Goal: Task Accomplishment & Management: Use online tool/utility

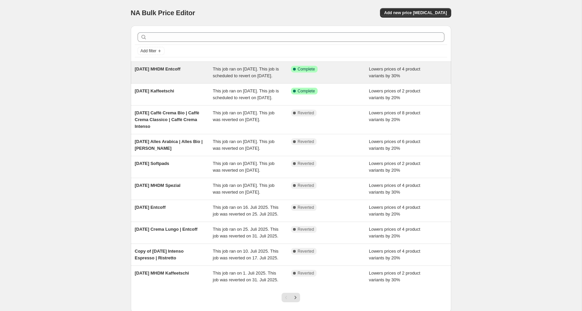
click at [254, 78] on div "This job ran on [DATE]. This job is scheduled to revert on [DATE]." at bounding box center [252, 72] width 78 height 13
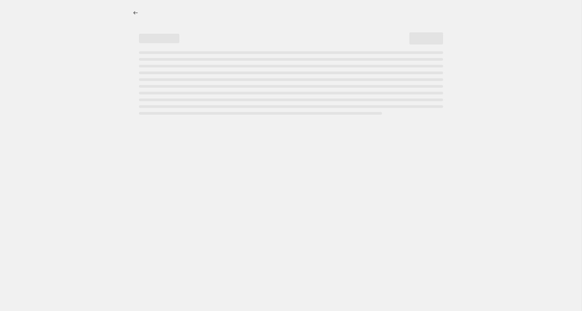
select select "percentage"
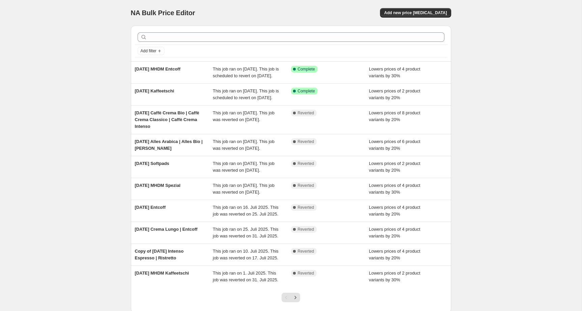
click at [414, 7] on div "NA Bulk Price Editor. This page is ready NA Bulk Price Editor Add new price [ME…" at bounding box center [291, 13] width 320 height 26
click at [420, 16] on button "Add new price [MEDICAL_DATA]" at bounding box center [415, 12] width 71 height 9
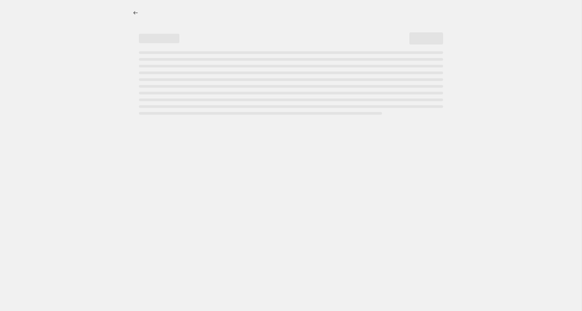
select select "percentage"
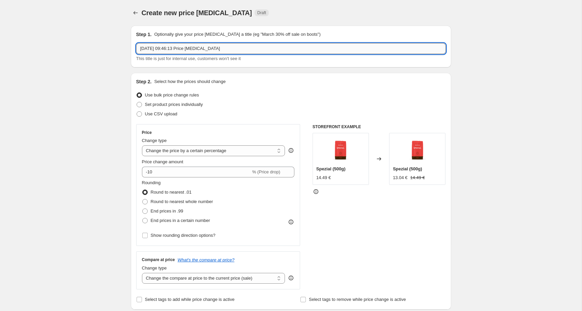
click at [249, 48] on input "[DATE] 09:46:13 Price [MEDICAL_DATA]" at bounding box center [290, 48] width 309 height 11
type input "1"
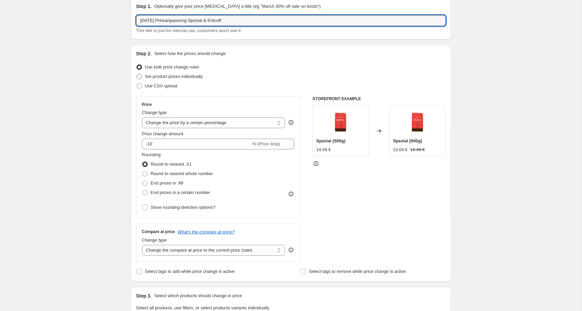
scroll to position [27, 0]
type input "[DATE] Preisanpassung Spezial & Entcoff"
click at [191, 78] on span "Set product prices individually" at bounding box center [174, 76] width 58 height 5
click at [137, 75] on input "Set product prices individually" at bounding box center [136, 74] width 0 height 0
radio input "true"
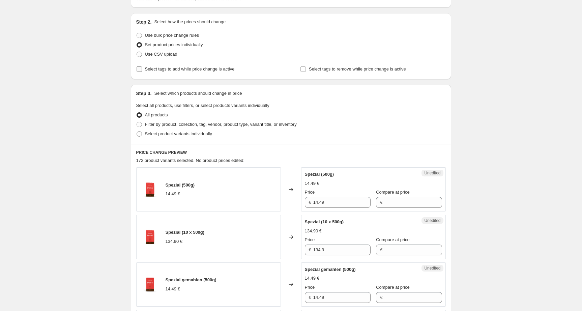
scroll to position [63, 0]
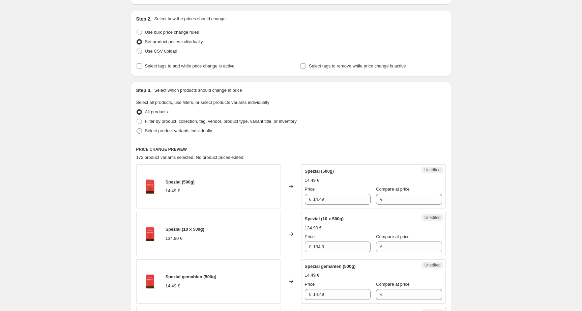
click at [141, 131] on span at bounding box center [138, 130] width 5 height 5
click at [137, 128] on input "Select product variants individually" at bounding box center [136, 128] width 0 height 0
radio input "true"
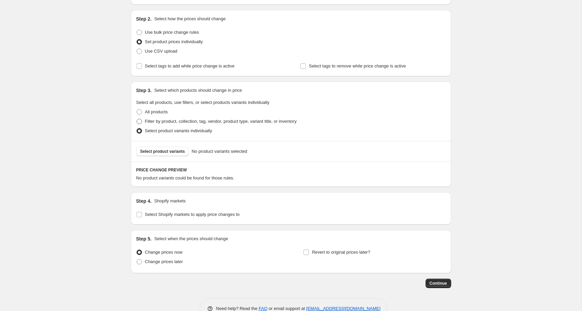
scroll to position [81, 0]
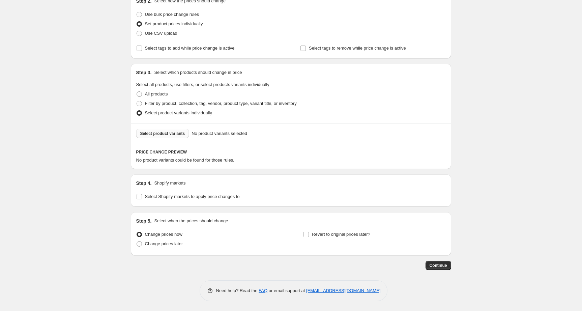
click at [180, 134] on span "Select product variants" at bounding box center [162, 133] width 45 height 5
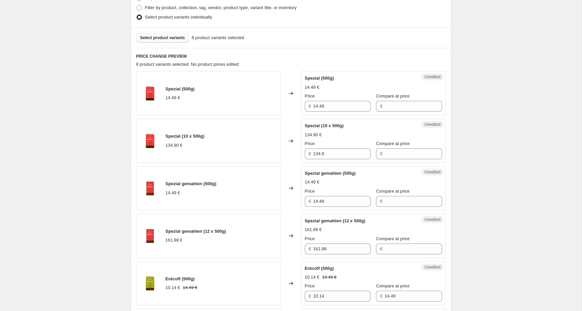
scroll to position [181, 0]
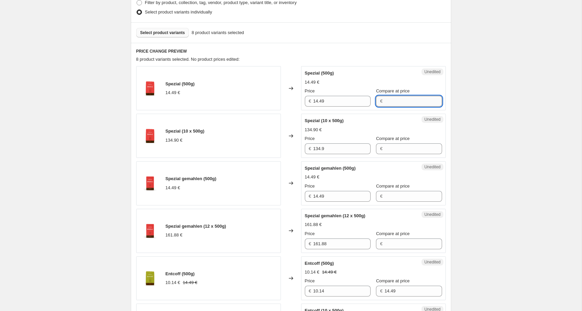
drag, startPoint x: 403, startPoint y: 100, endPoint x: 407, endPoint y: 103, distance: 5.1
click at [405, 101] on input "Compare at price" at bounding box center [412, 101] width 57 height 11
click at [518, 104] on div "Create new price [MEDICAL_DATA]. This page is ready Create new price [MEDICAL_D…" at bounding box center [290, 212] width 581 height 786
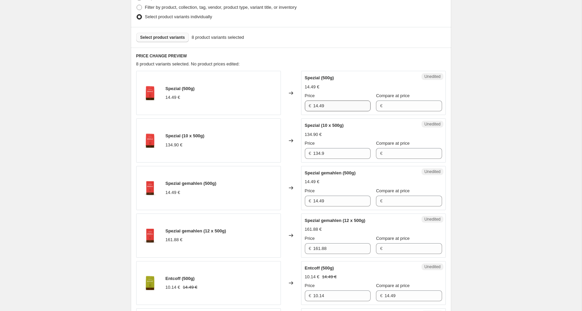
scroll to position [175, 0]
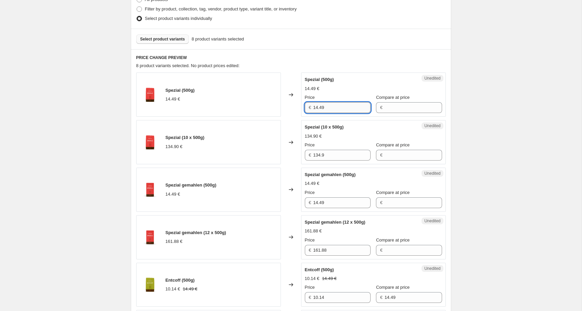
click at [339, 108] on input "14.49" at bounding box center [341, 107] width 57 height 11
drag, startPoint x: 334, startPoint y: 108, endPoint x: 345, endPoint y: 109, distance: 11.2
click at [345, 109] on input "14.49" at bounding box center [341, 107] width 57 height 11
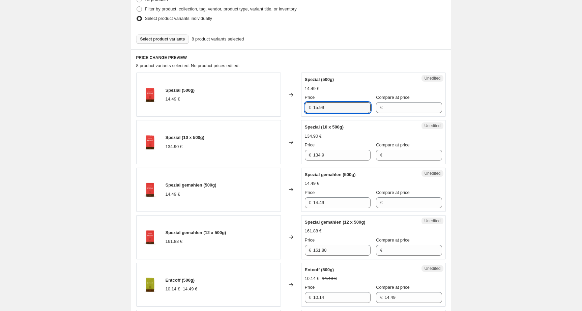
type input "15.99"
click at [513, 79] on div "Create new price [MEDICAL_DATA]. This page is ready Create new price [MEDICAL_D…" at bounding box center [290, 218] width 581 height 786
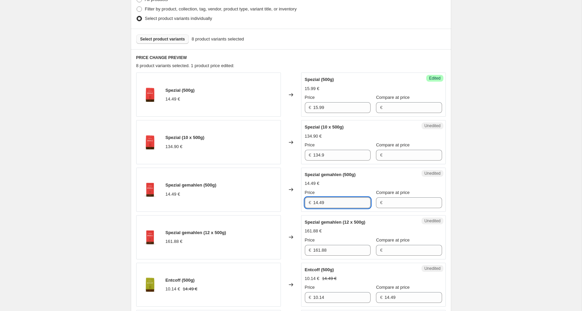
click at [330, 199] on input "14.49" at bounding box center [341, 202] width 57 height 11
click at [334, 203] on input "14.49" at bounding box center [341, 202] width 57 height 11
type input "15.99"
click at [460, 170] on div "Create new price [MEDICAL_DATA]. This page is ready Create new price [MEDICAL_D…" at bounding box center [290, 218] width 581 height 786
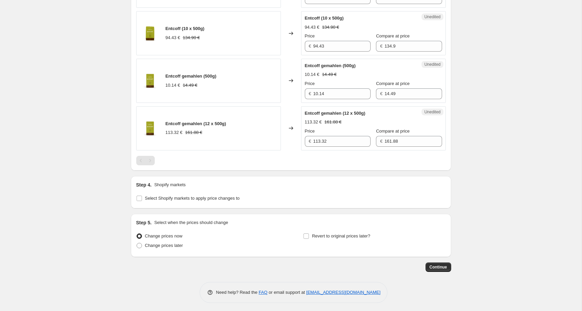
scroll to position [474, 0]
click at [140, 196] on input "Select Shopify markets to apply price changes to" at bounding box center [138, 197] width 5 height 5
checkbox input "true"
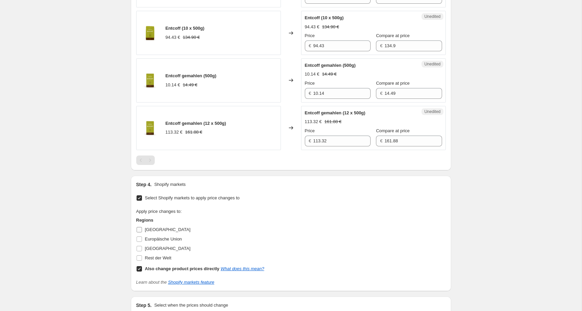
drag, startPoint x: 140, startPoint y: 230, endPoint x: 140, endPoint y: 233, distance: 3.4
click at [140, 230] on input "[GEOGRAPHIC_DATA]" at bounding box center [138, 229] width 5 height 5
checkbox input "true"
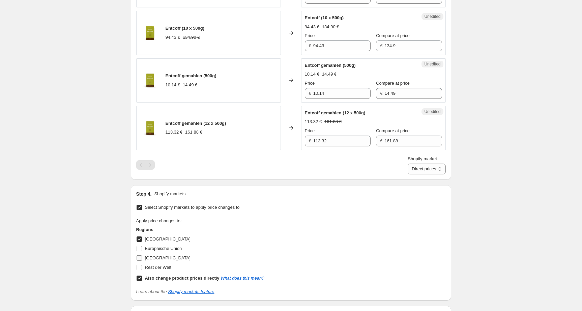
drag, startPoint x: 139, startPoint y: 247, endPoint x: 142, endPoint y: 256, distance: 10.2
click at [139, 247] on input "Europäische Union" at bounding box center [138, 248] width 5 height 5
checkbox input "true"
click at [140, 266] on input "Rest der Welt" at bounding box center [138, 267] width 5 height 5
checkbox input "true"
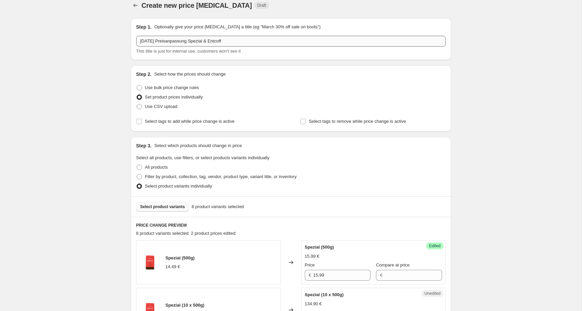
scroll to position [0, 0]
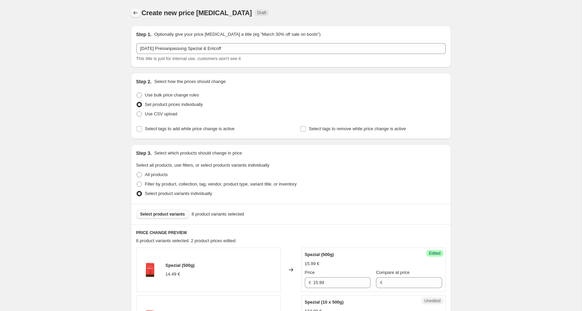
click at [131, 12] on button "Price change jobs" at bounding box center [135, 12] width 9 height 9
